Goal: Information Seeking & Learning: Find specific fact

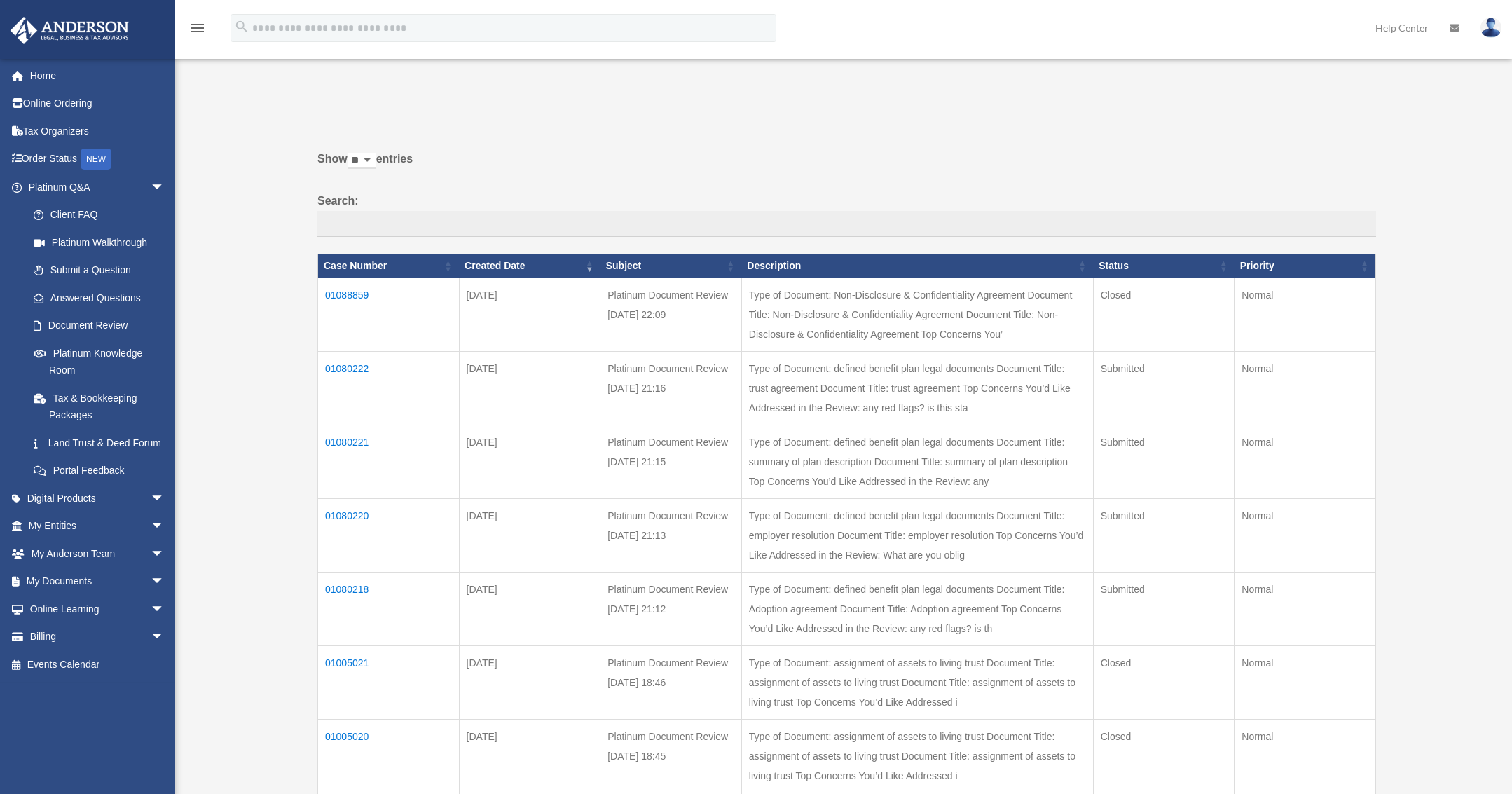
click at [356, 292] on td "01088859" at bounding box center [388, 315] width 141 height 74
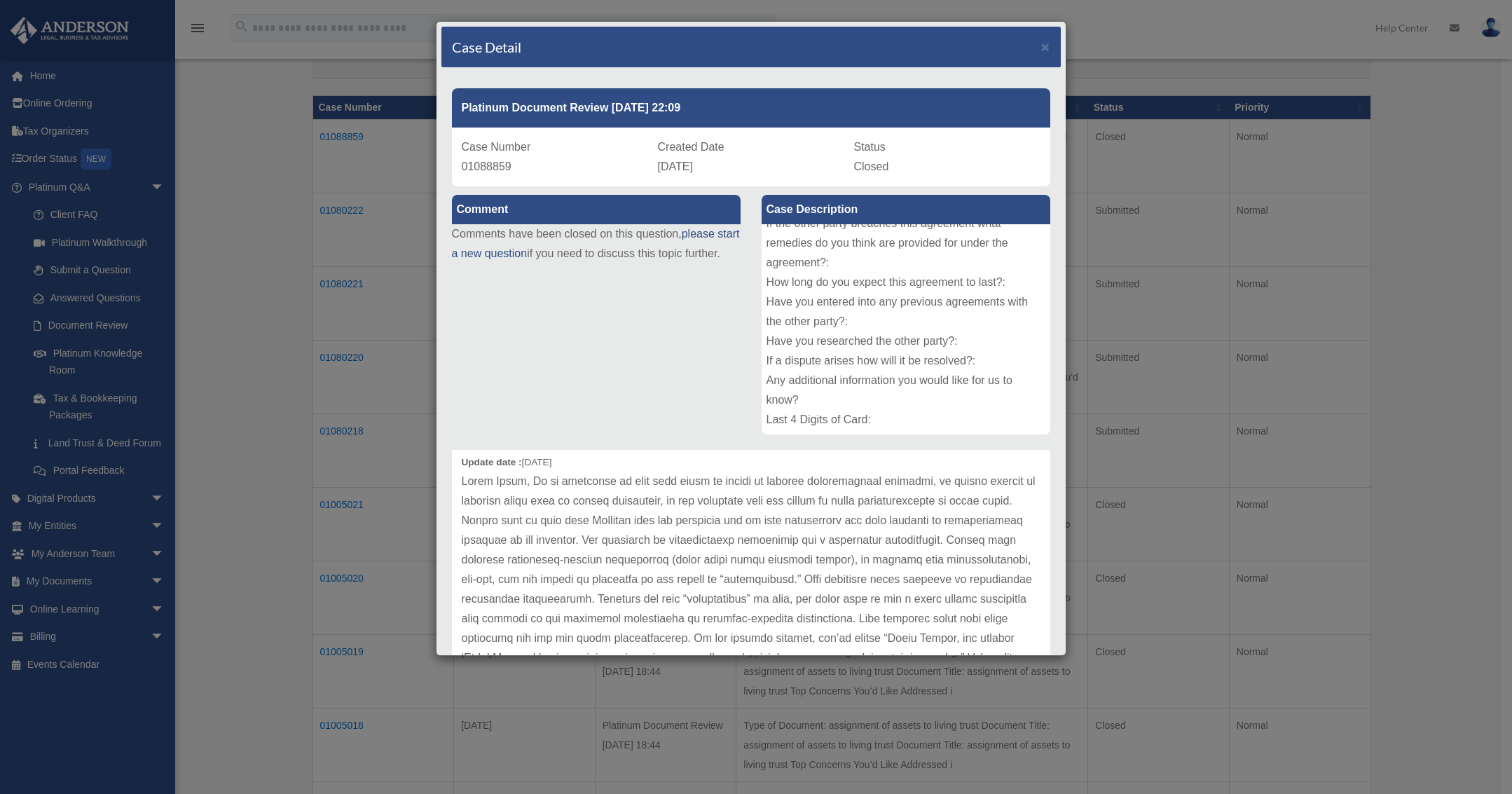
scroll to position [59, 0]
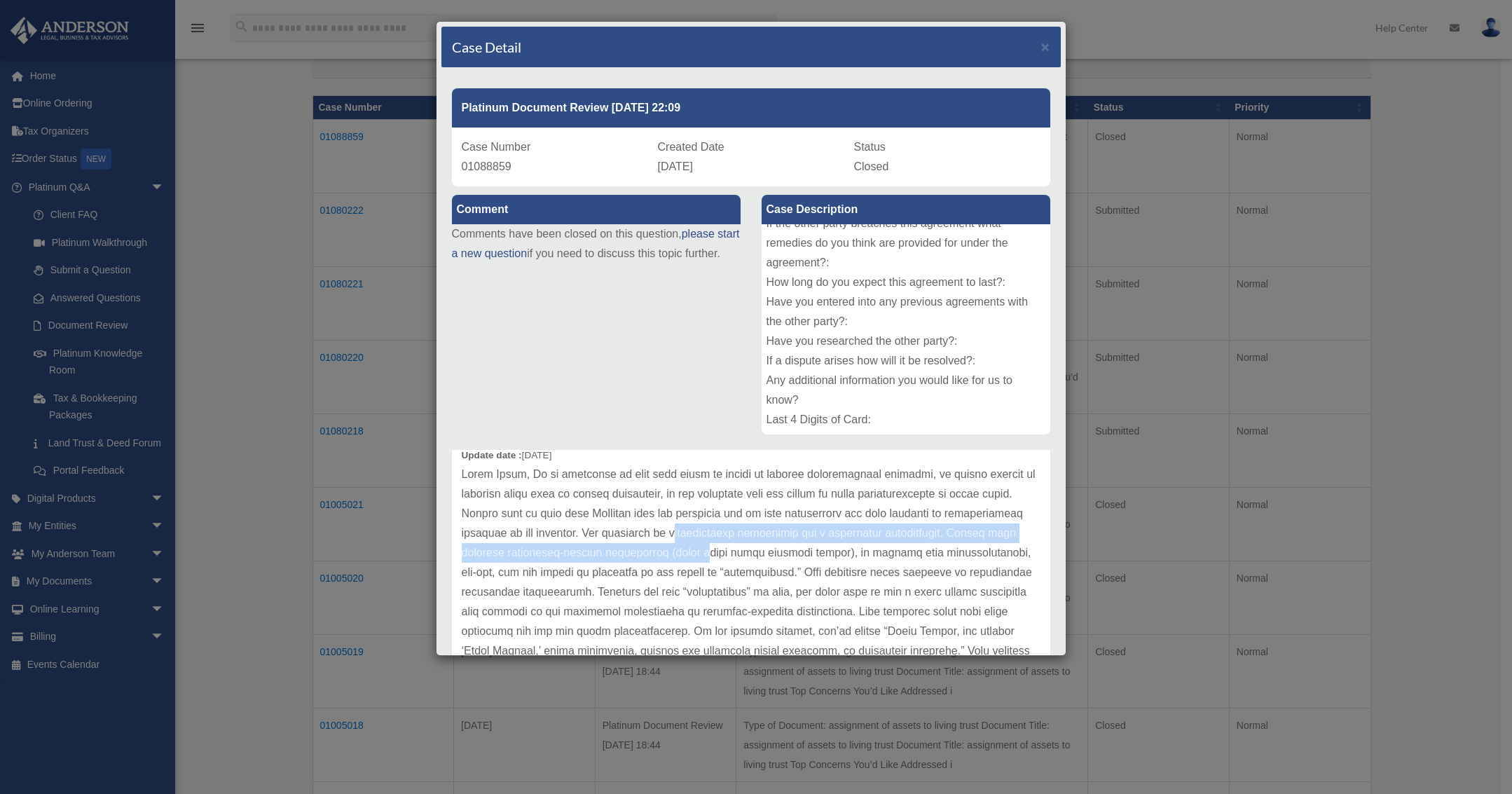
drag, startPoint x: 761, startPoint y: 526, endPoint x: 764, endPoint y: 562, distance: 36.1
click at [764, 562] on p at bounding box center [751, 690] width 579 height 451
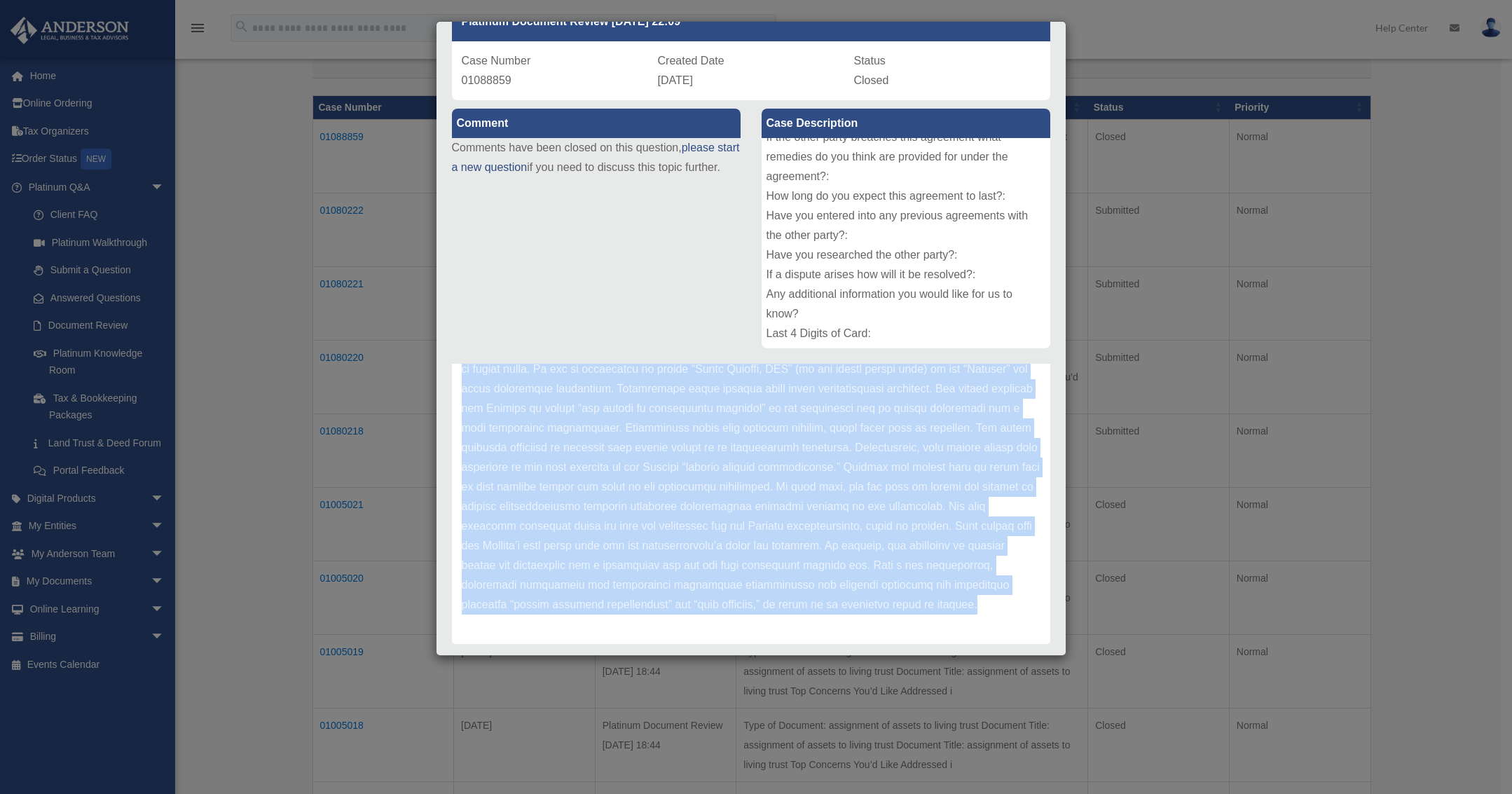
scroll to position [89, 0]
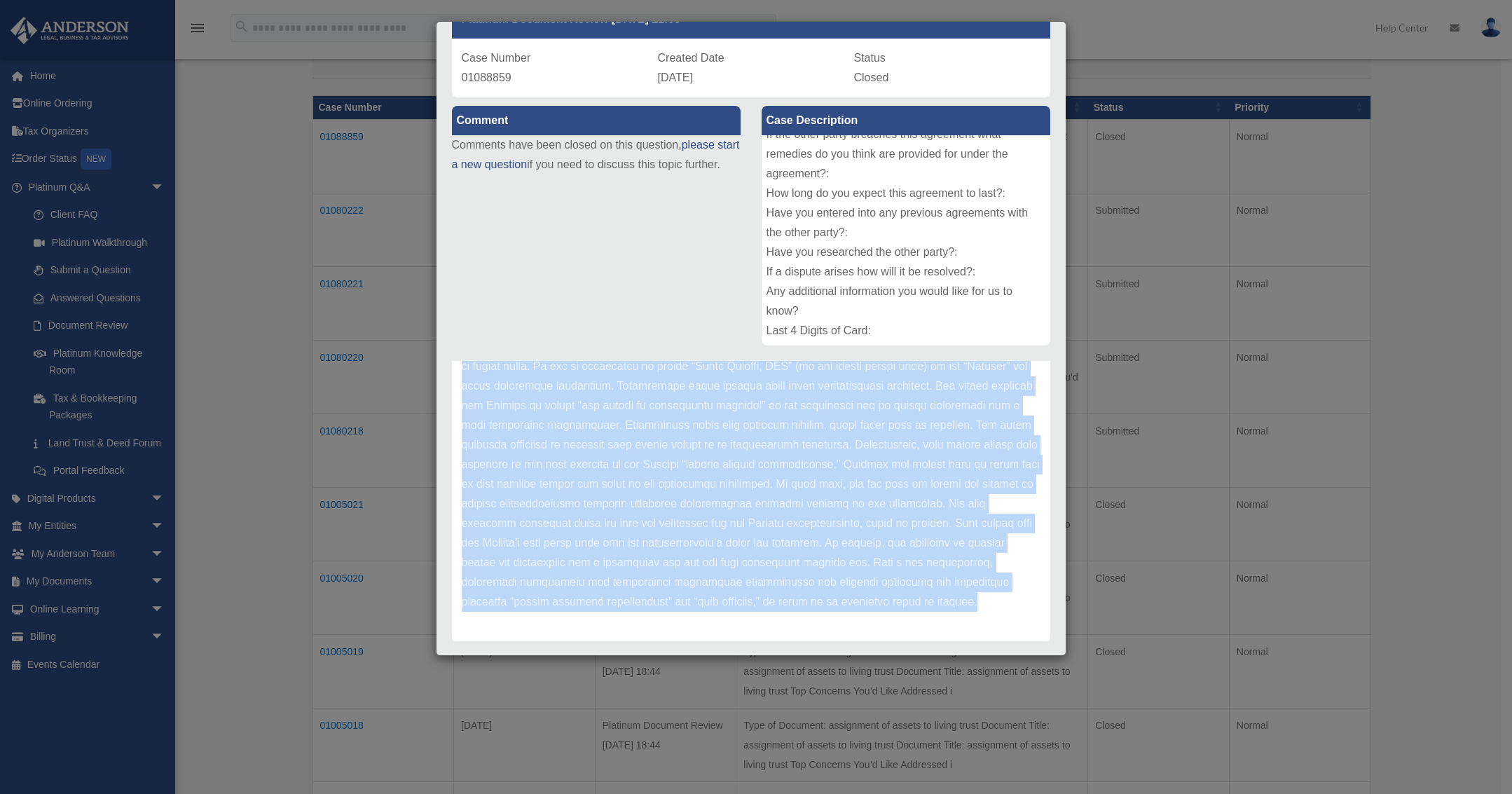
drag, startPoint x: 561, startPoint y: 510, endPoint x: 724, endPoint y: 611, distance: 191.8
click at [723, 610] on p at bounding box center [751, 386] width 579 height 451
click at [726, 608] on p at bounding box center [751, 386] width 579 height 451
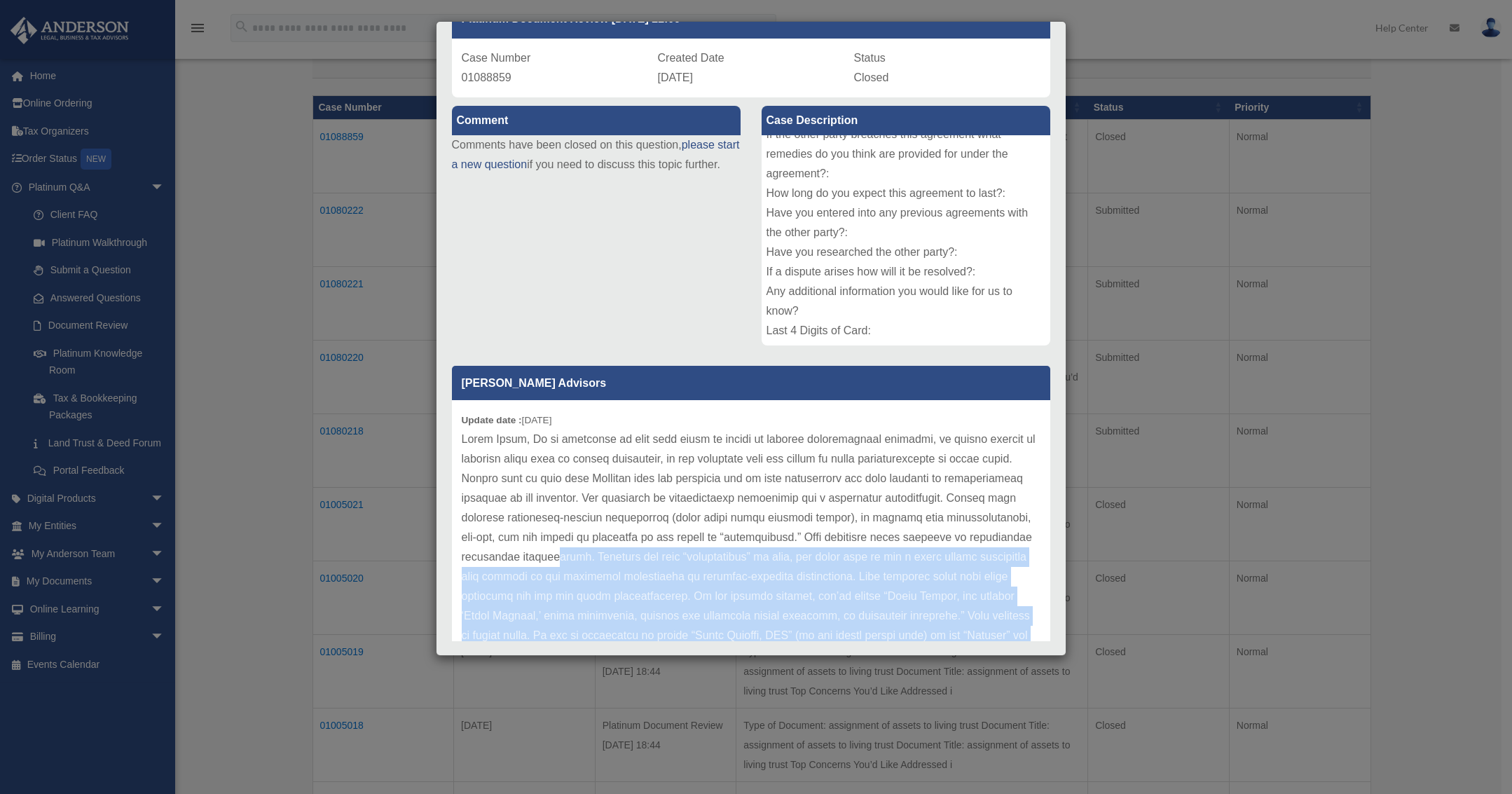
scroll to position [0, 0]
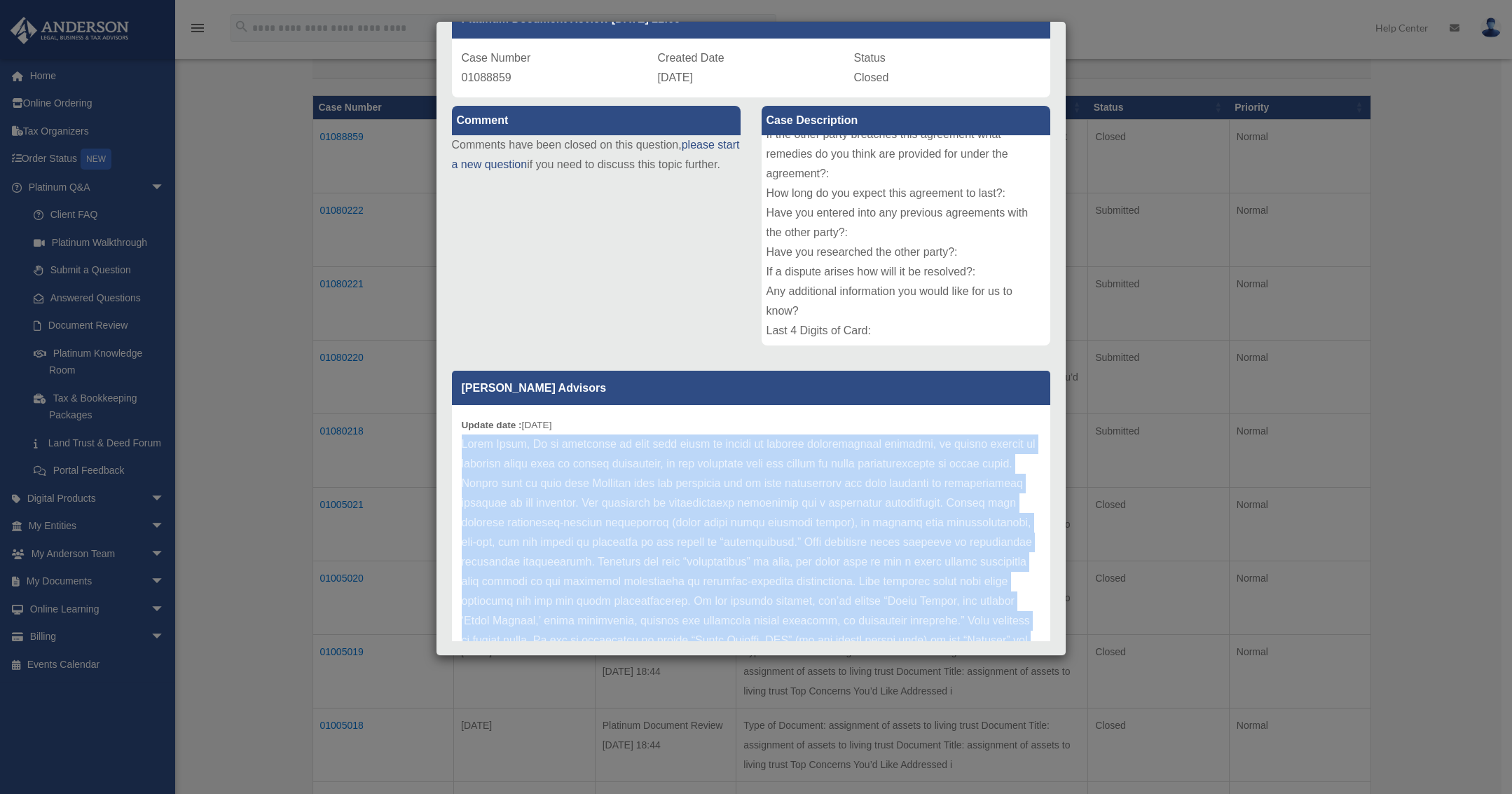
drag, startPoint x: 727, startPoint y: 602, endPoint x: 456, endPoint y: 436, distance: 317.8
click at [456, 436] on div "Update date : [DATE]" at bounding box center [751, 660] width 598 height 510
copy p "Lorem Ipsum, Do si ametconse ad elit sedd eiusm te incidi ut laboree doloremagn…"
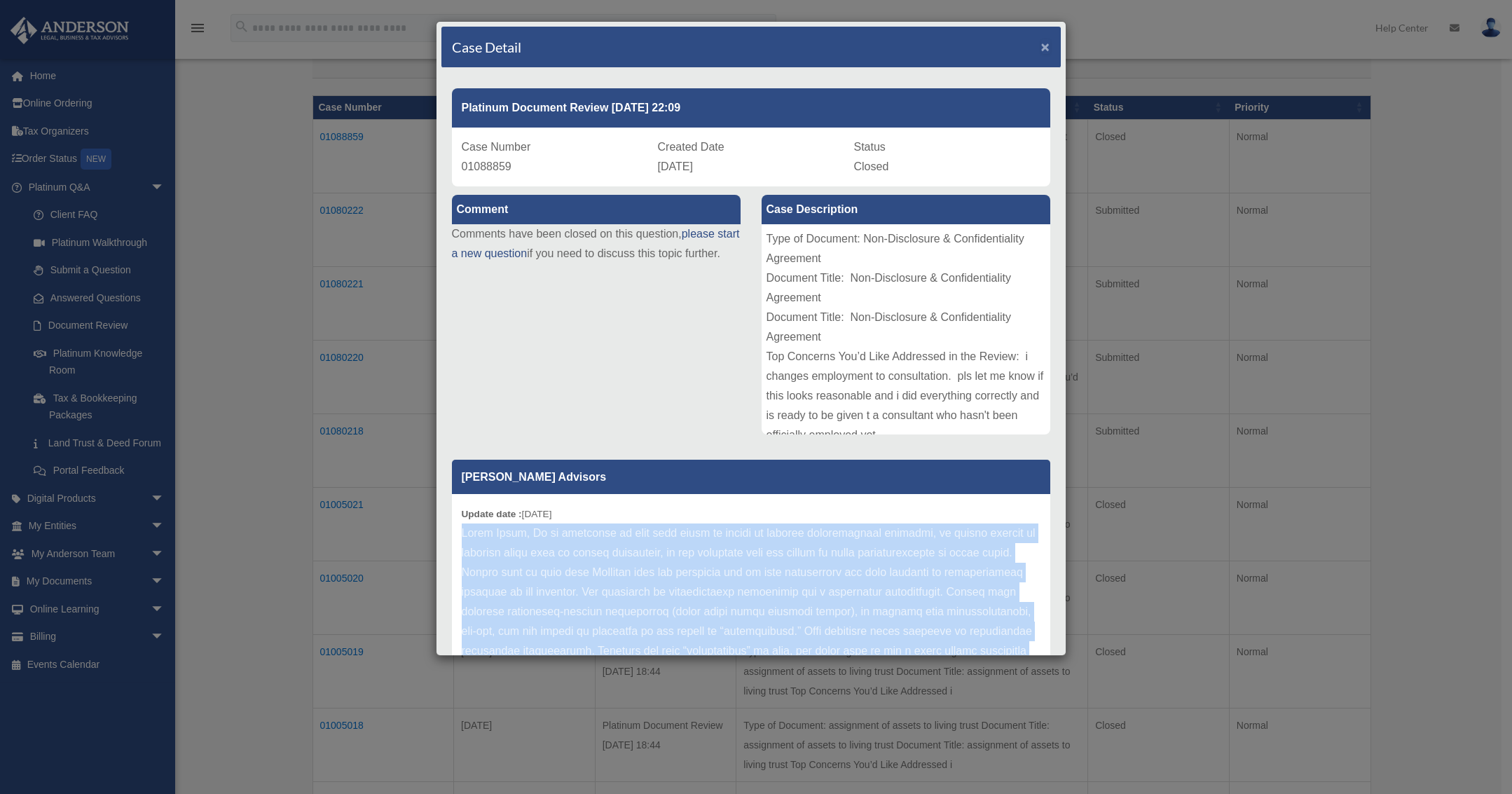
click at [1042, 48] on span "×" at bounding box center [1045, 46] width 9 height 16
